Goal: Task Accomplishment & Management: Use online tool/utility

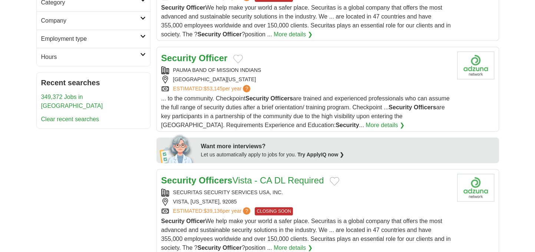
scroll to position [284, 0]
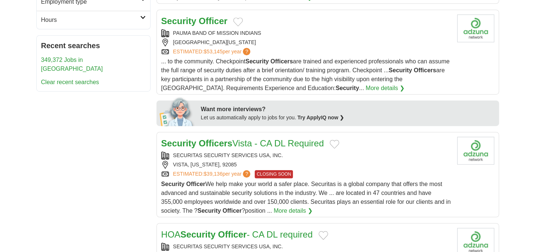
click at [292, 208] on link "More details ❯" at bounding box center [293, 211] width 39 height 9
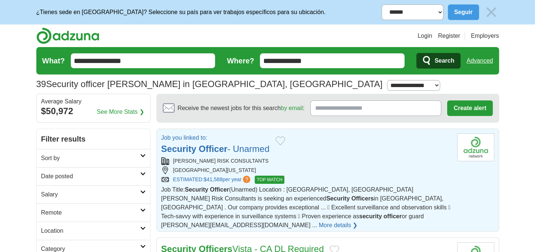
click at [254, 146] on link "Security Officer - Unarmed" at bounding box center [215, 149] width 108 height 10
click at [444, 59] on span "Search" at bounding box center [445, 60] width 20 height 15
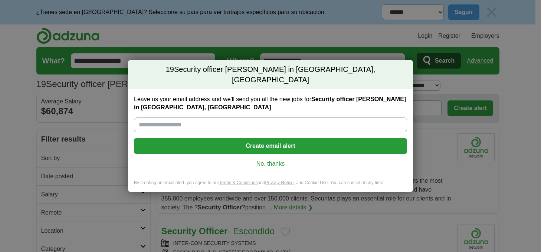
click at [270, 160] on link "No, thanks" at bounding box center [270, 164] width 261 height 8
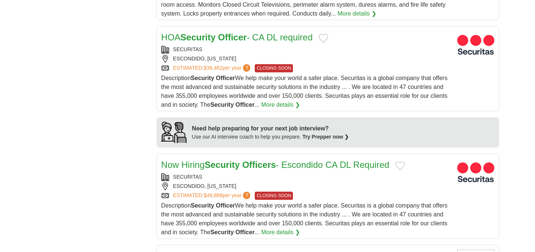
scroll to position [594, 0]
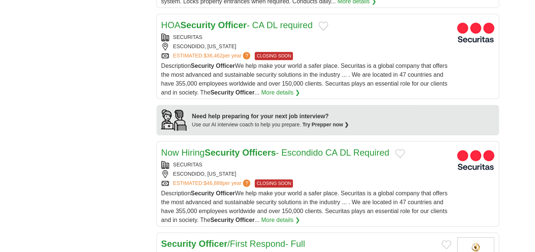
click at [243, 149] on link "Now Hiring Security Officers - Escondido CA DL Required" at bounding box center [275, 153] width 228 height 10
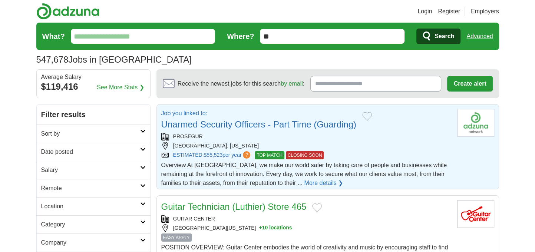
scroll to position [37, 0]
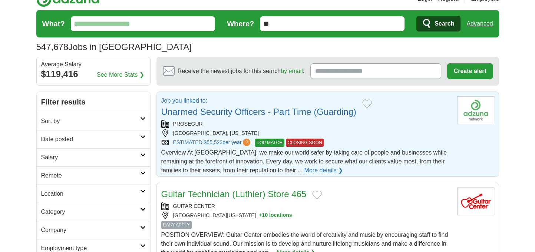
click at [304, 166] on link "More details ❯" at bounding box center [323, 170] width 39 height 9
